Goal: Task Accomplishment & Management: Manage account settings

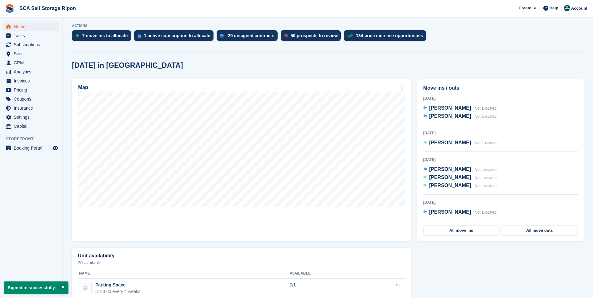
scroll to position [125, 0]
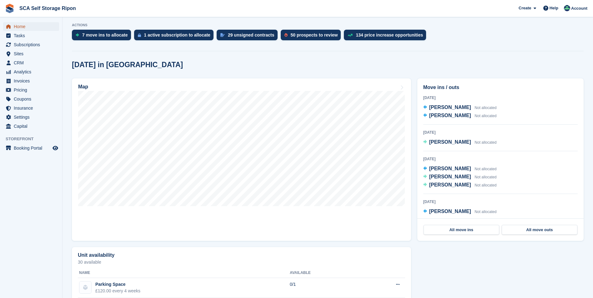
click at [9, 27] on icon "menu" at bounding box center [8, 26] width 4 height 4
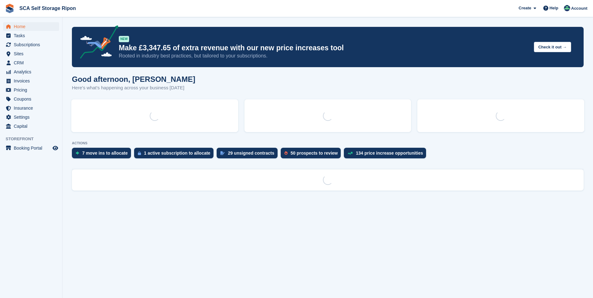
scroll to position [0, 0]
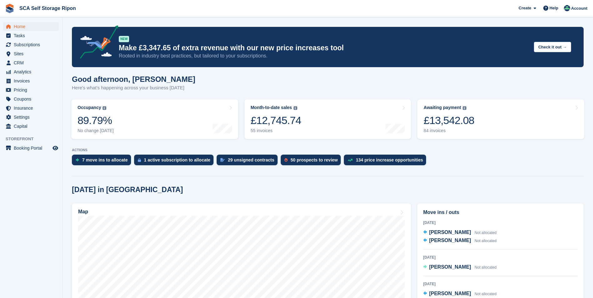
click at [575, 2] on div "Create Subscription Invoice Contact Deal Discount Page Help Chat Support Submit…" at bounding box center [553, 8] width 75 height 17
click at [575, 7] on span "Account" at bounding box center [579, 8] width 16 height 6
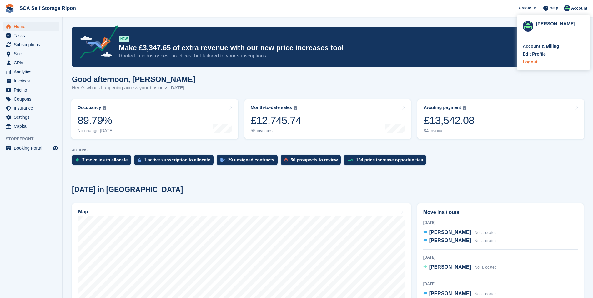
click at [525, 63] on div "Logout" at bounding box center [530, 62] width 15 height 7
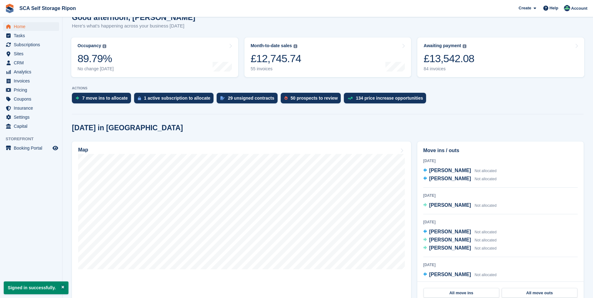
scroll to position [63, 0]
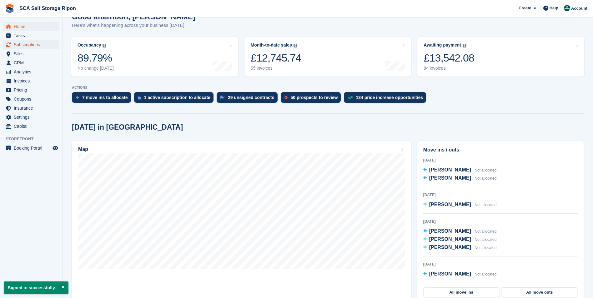
click at [48, 43] on span "Subscriptions" at bounding box center [33, 44] width 38 height 9
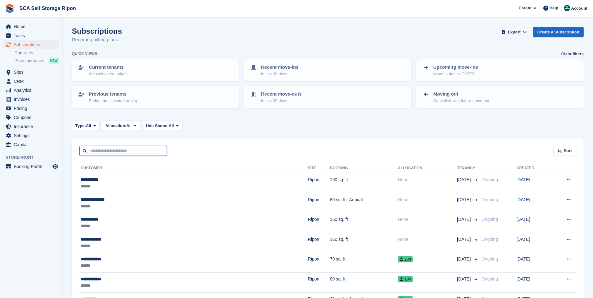
click at [112, 155] on input "text" at bounding box center [123, 151] width 88 height 10
type input "******"
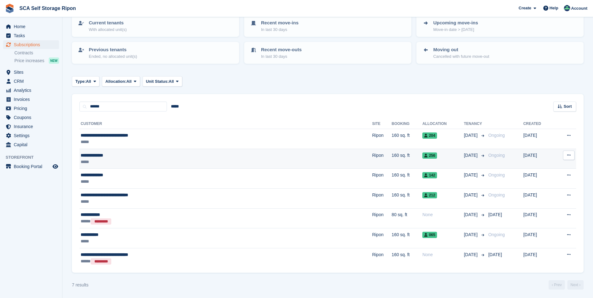
scroll to position [45, 0]
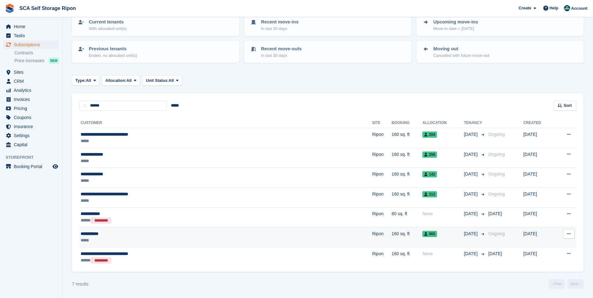
click at [191, 234] on div "**********" at bounding box center [166, 234] width 170 height 7
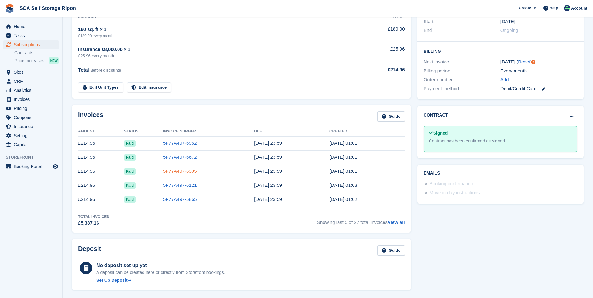
scroll to position [125, 0]
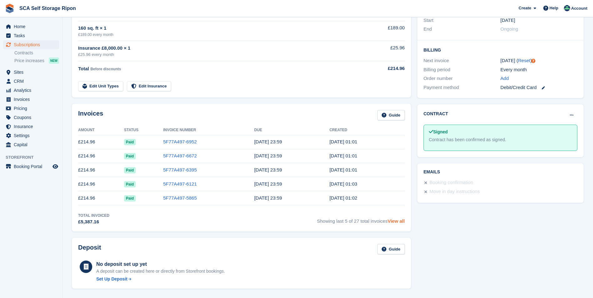
click at [394, 221] on link "View all" at bounding box center [396, 221] width 17 height 5
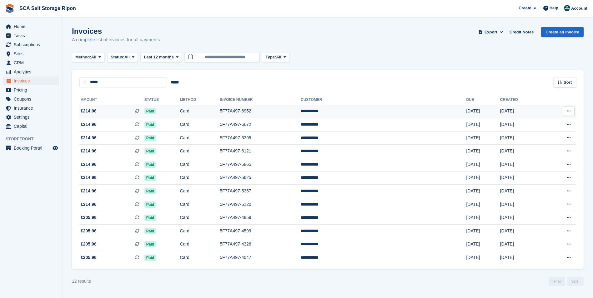
click at [119, 115] on td "£214.96 This is a recurring subscription invoice." at bounding box center [111, 111] width 65 height 13
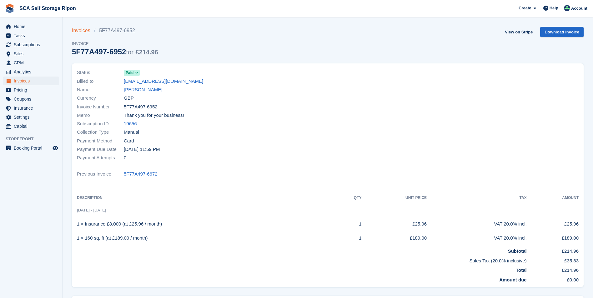
click at [78, 28] on link "Invoices" at bounding box center [83, 31] width 22 height 8
click at [78, 210] on span "11 Sep - 11 Oct" at bounding box center [91, 210] width 29 height 5
click at [79, 210] on span "11 Sep - 11 Oct" at bounding box center [91, 210] width 29 height 5
click at [77, 210] on span "11 Sep - 11 Oct" at bounding box center [91, 210] width 29 height 5
click at [93, 210] on span "11 Sep - 11 Oct" at bounding box center [91, 210] width 29 height 5
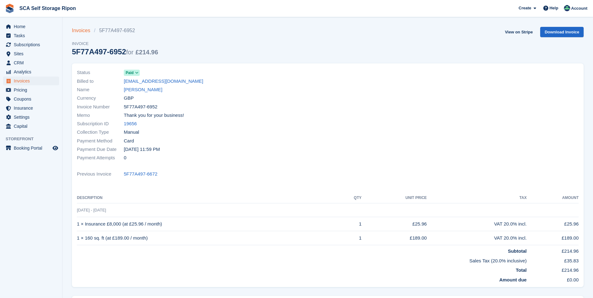
click at [84, 33] on link "Invoices" at bounding box center [83, 31] width 22 height 8
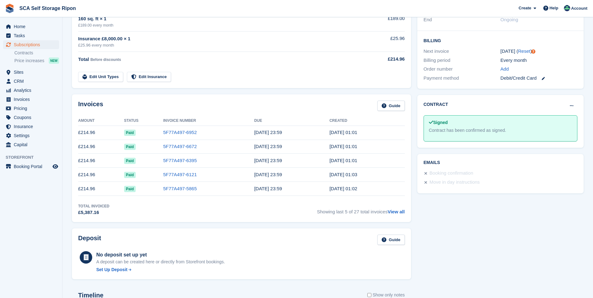
scroll to position [75, 0]
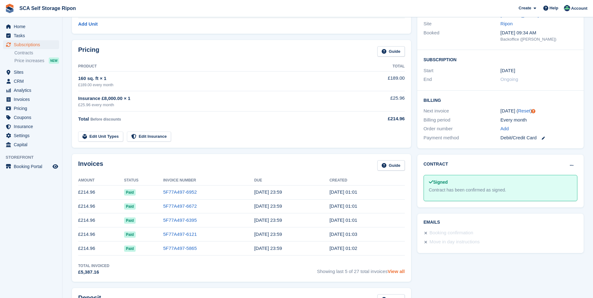
click at [402, 271] on link "View all" at bounding box center [396, 271] width 17 height 5
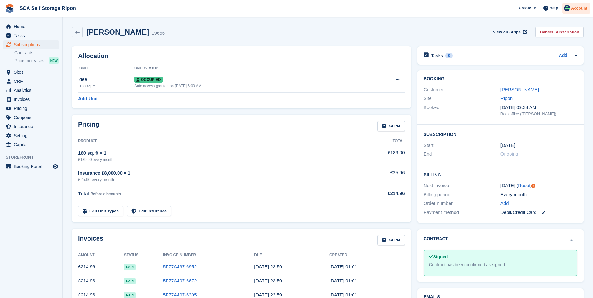
click at [573, 8] on span "Account" at bounding box center [579, 8] width 16 height 6
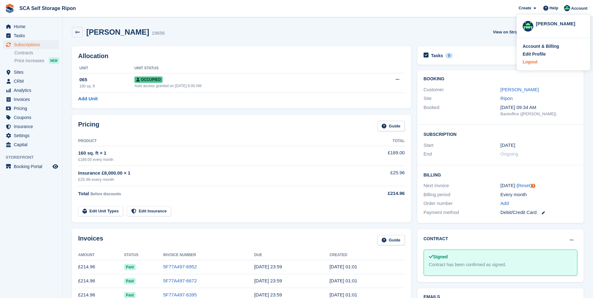
click at [533, 61] on div "Logout" at bounding box center [530, 62] width 15 height 7
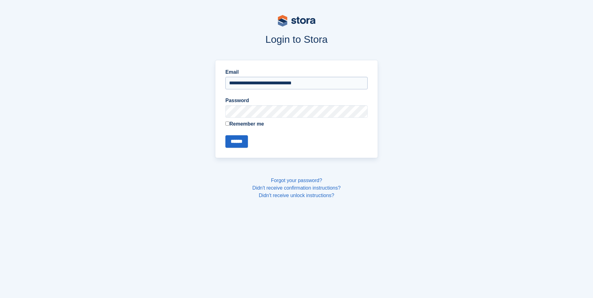
click at [277, 86] on input "**********" at bounding box center [296, 83] width 142 height 13
type input "**********"
click at [236, 142] on input "******" at bounding box center [236, 141] width 23 height 13
